Goal: Check status: Check status

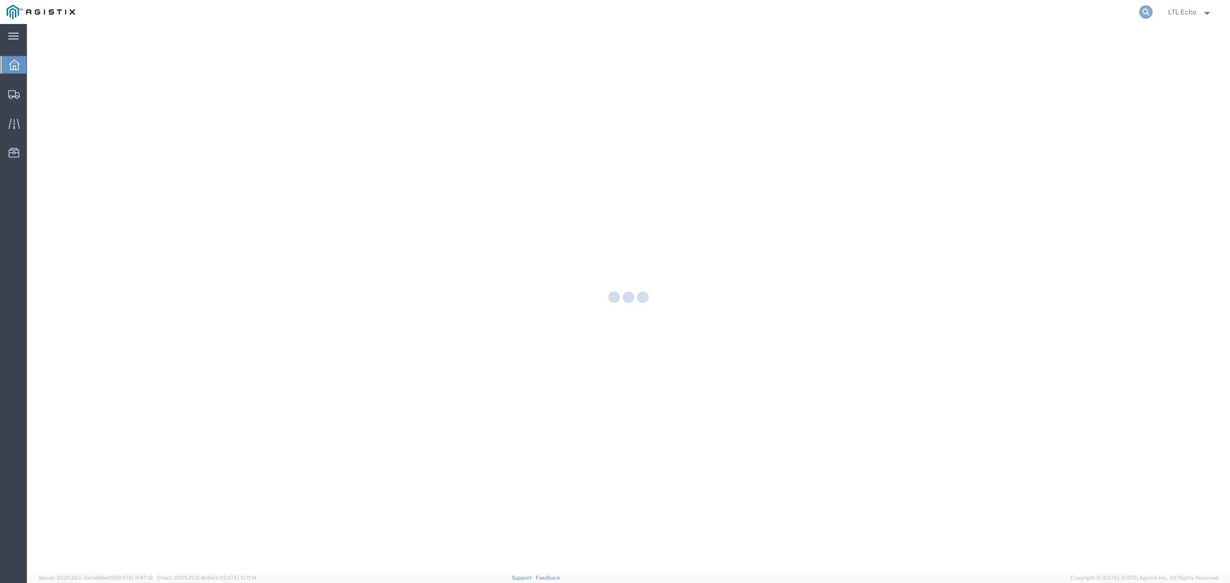
click at [1142, 12] on icon at bounding box center [1146, 11] width 13 height 13
click at [1104, 13] on input "search" at bounding box center [993, 11] width 292 height 23
paste input "56995231"
type input "56995231"
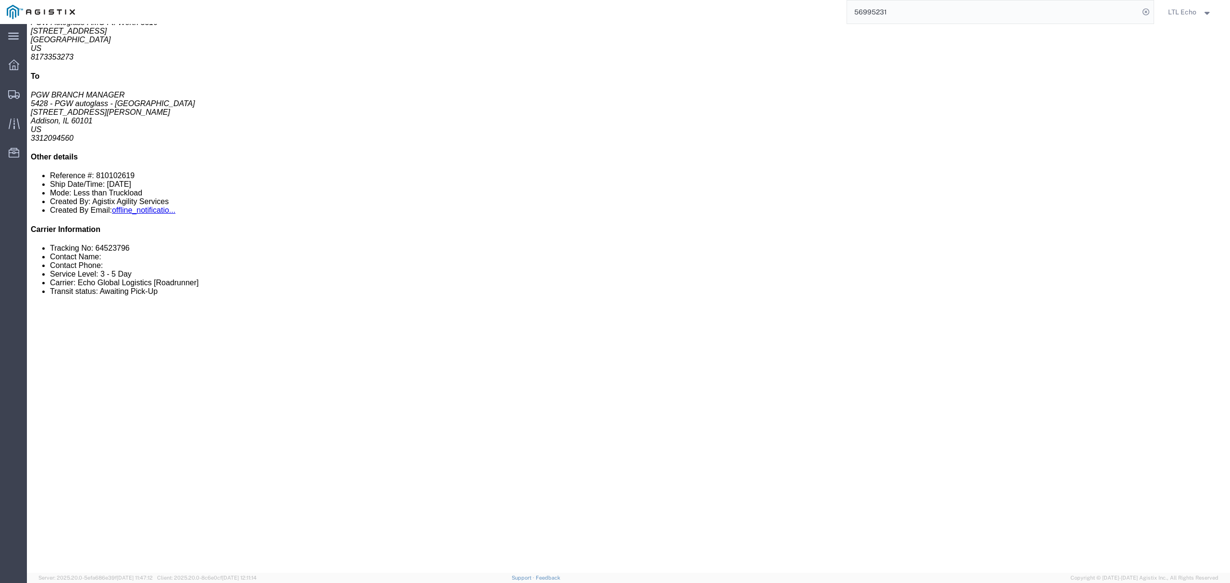
scroll to position [256, 0]
